Goal: Find specific page/section: Find specific page/section

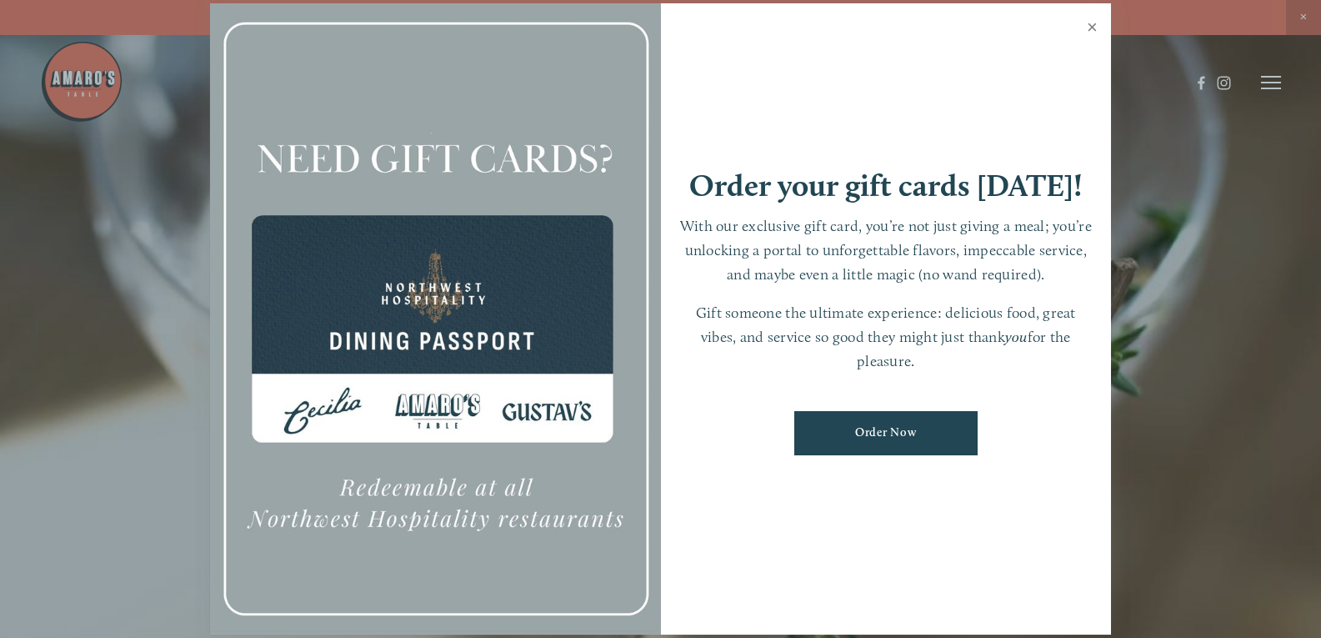
click at [1093, 25] on link "Close" at bounding box center [1092, 29] width 33 height 47
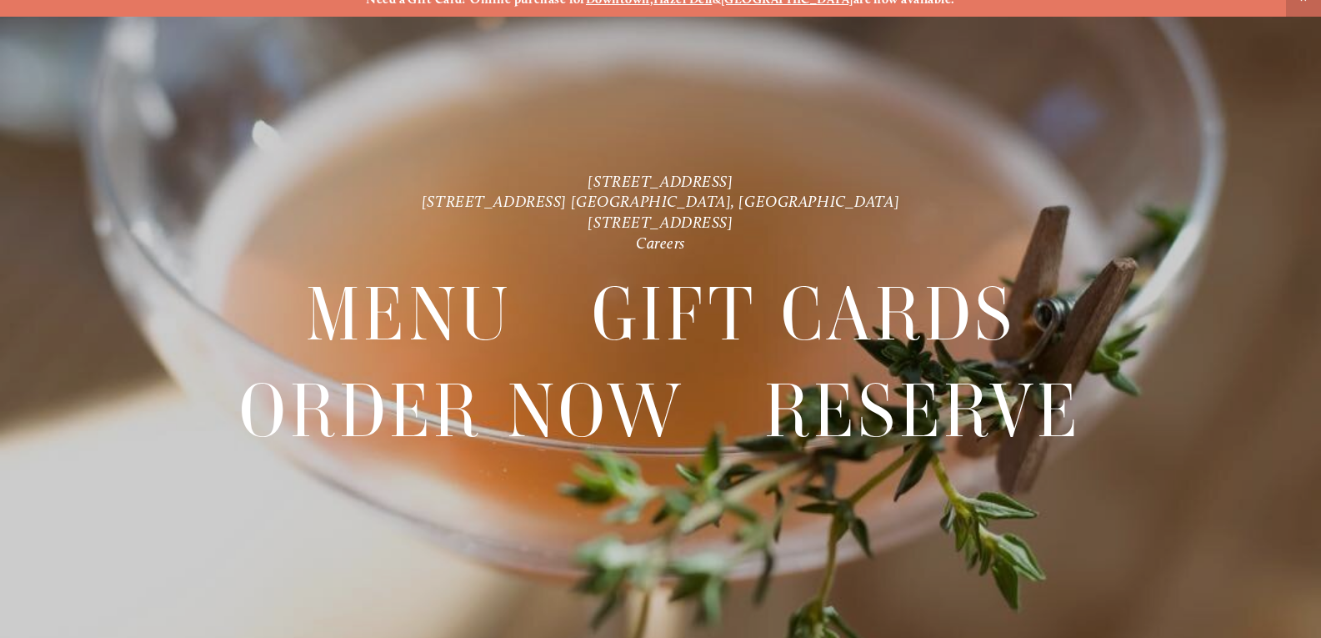
scroll to position [35, 0]
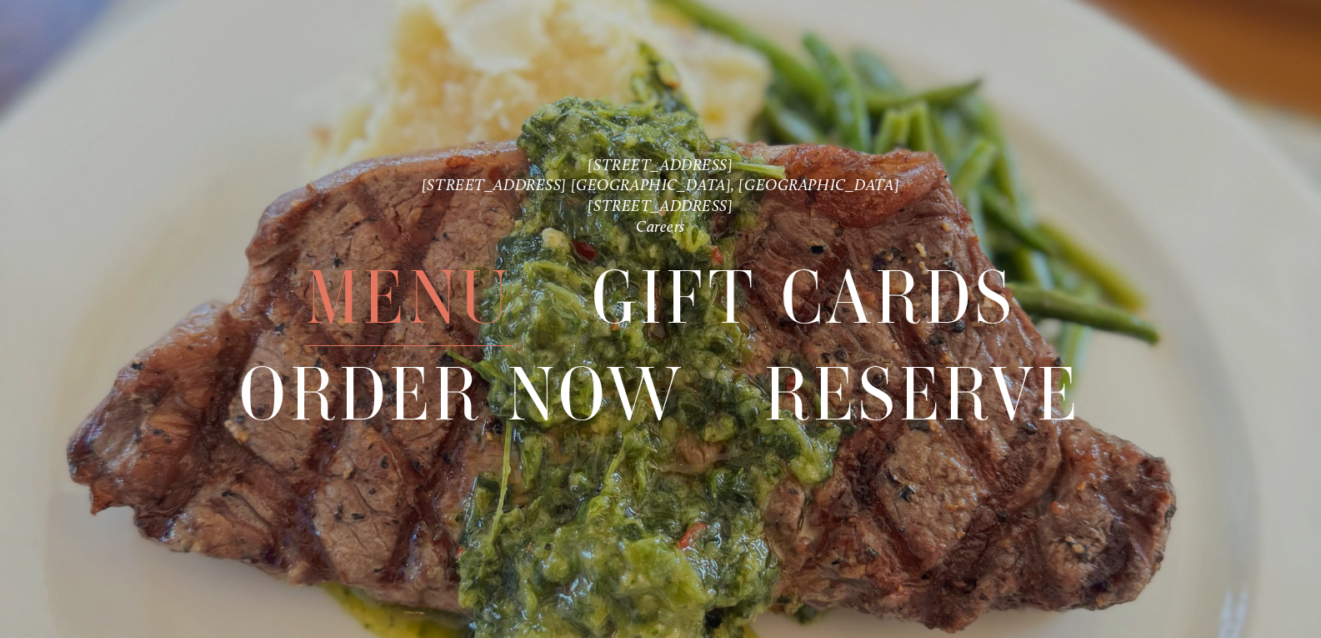
click at [432, 294] on span "Menu" at bounding box center [409, 298] width 207 height 96
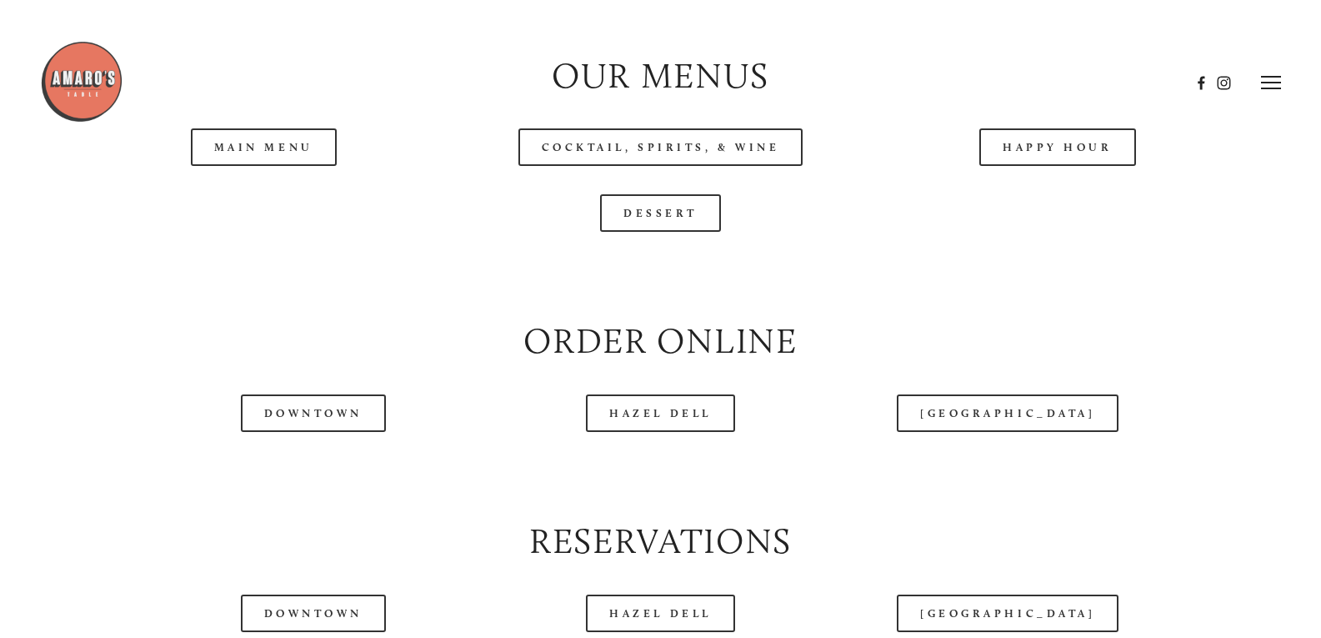
scroll to position [1667, 0]
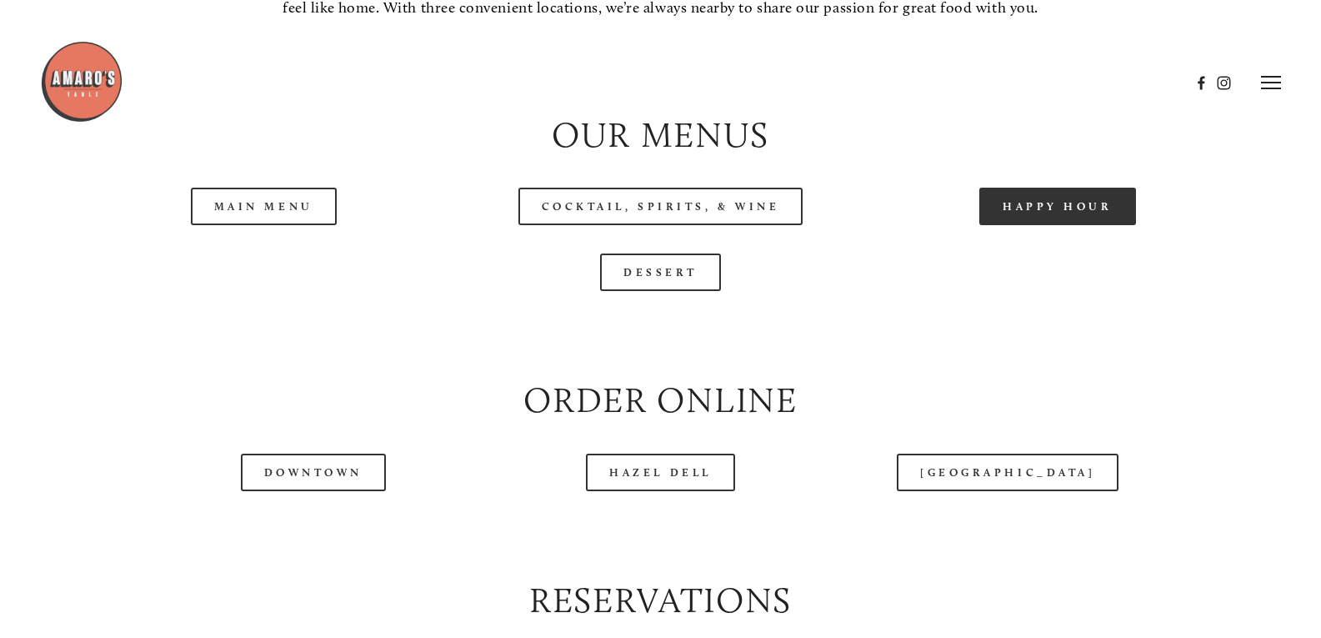
click at [1022, 225] on link "Happy Hour" at bounding box center [1058, 207] width 157 height 38
